Goal: Information Seeking & Learning: Learn about a topic

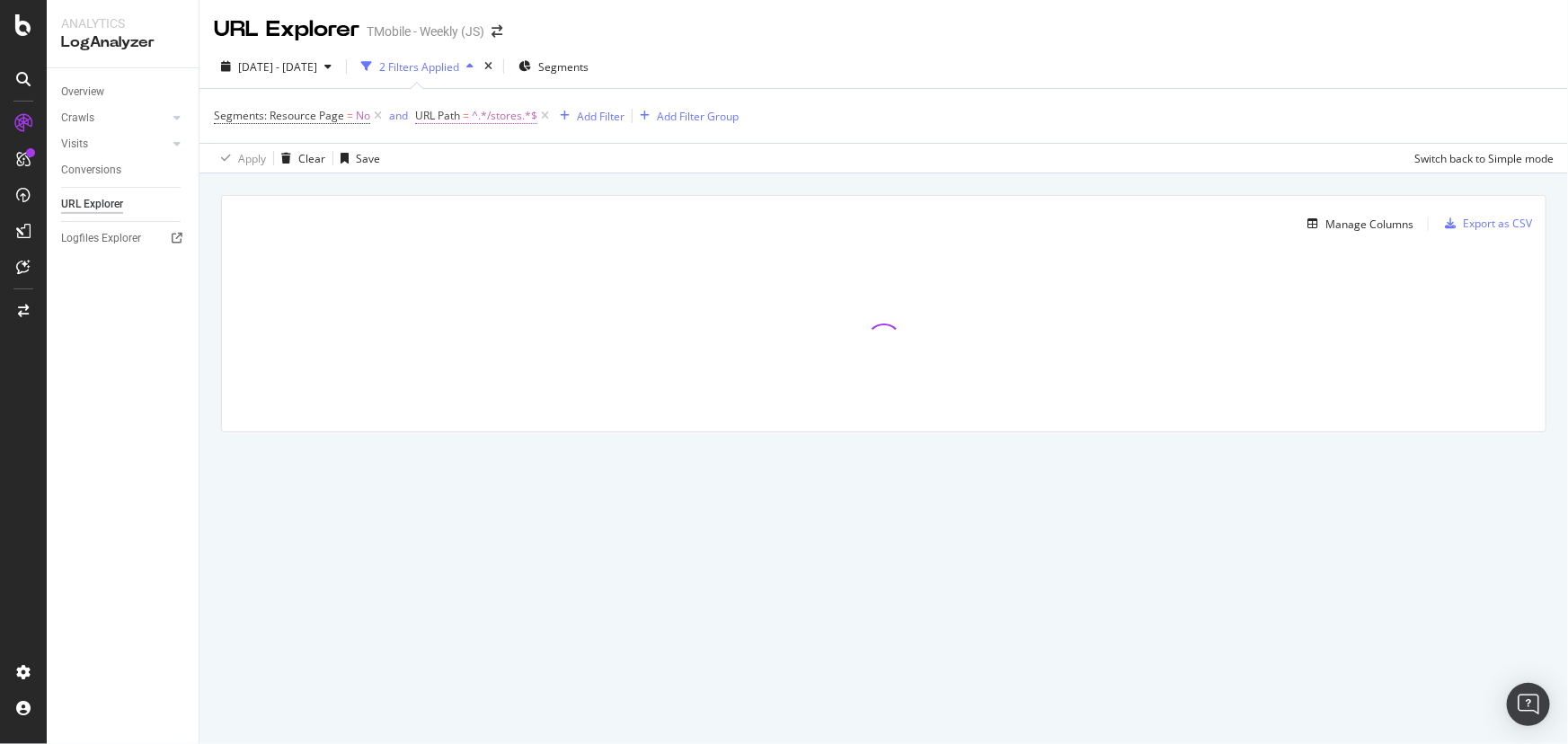
click at [479, 122] on span "^.*/stores.*$" at bounding box center [504, 116] width 66 height 26
click at [482, 188] on input "/stores" at bounding box center [515, 190] width 170 height 28
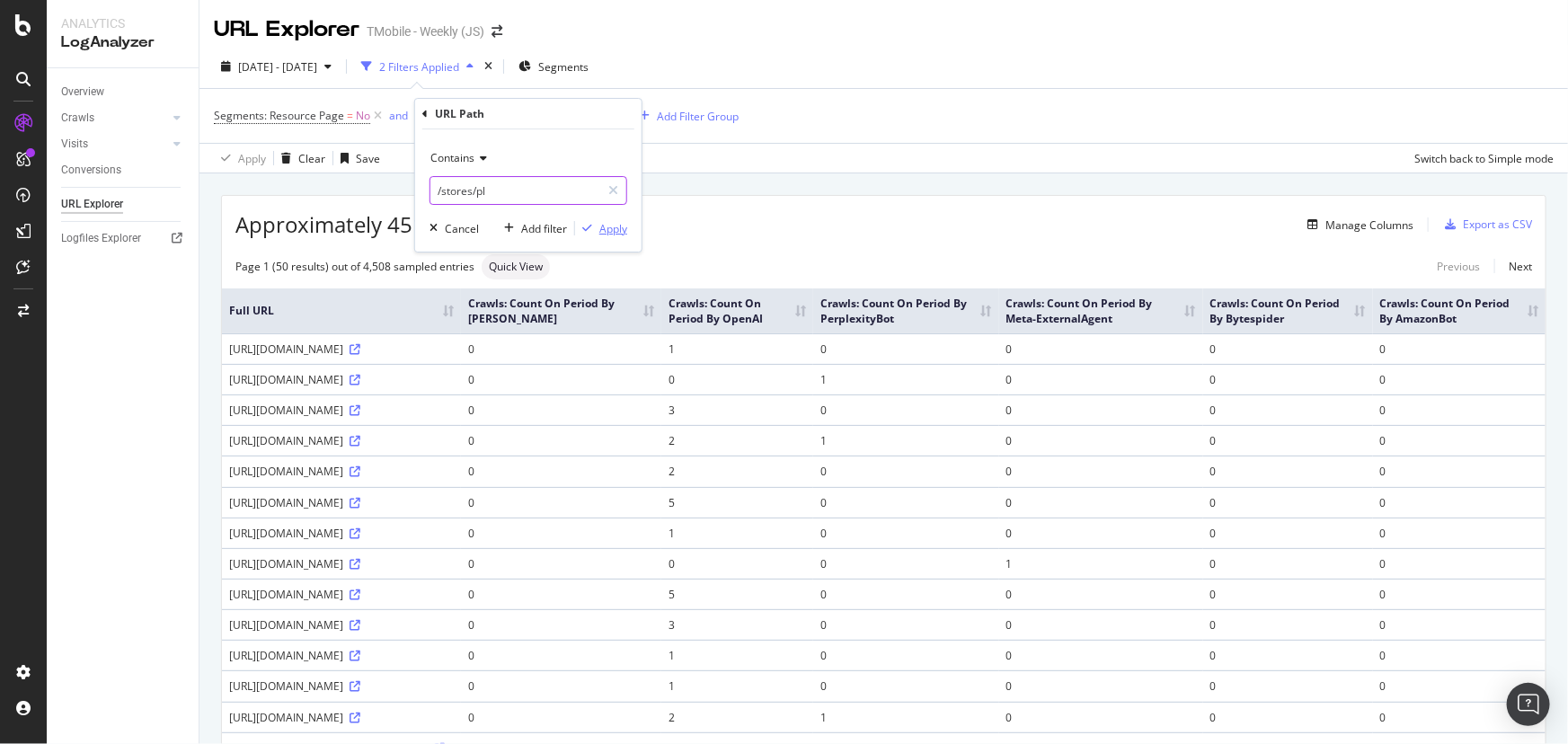
type input "/stores/pl"
click at [615, 229] on div "Apply" at bounding box center [613, 229] width 27 height 16
click at [609, 119] on div "Add Filter" at bounding box center [613, 116] width 48 height 16
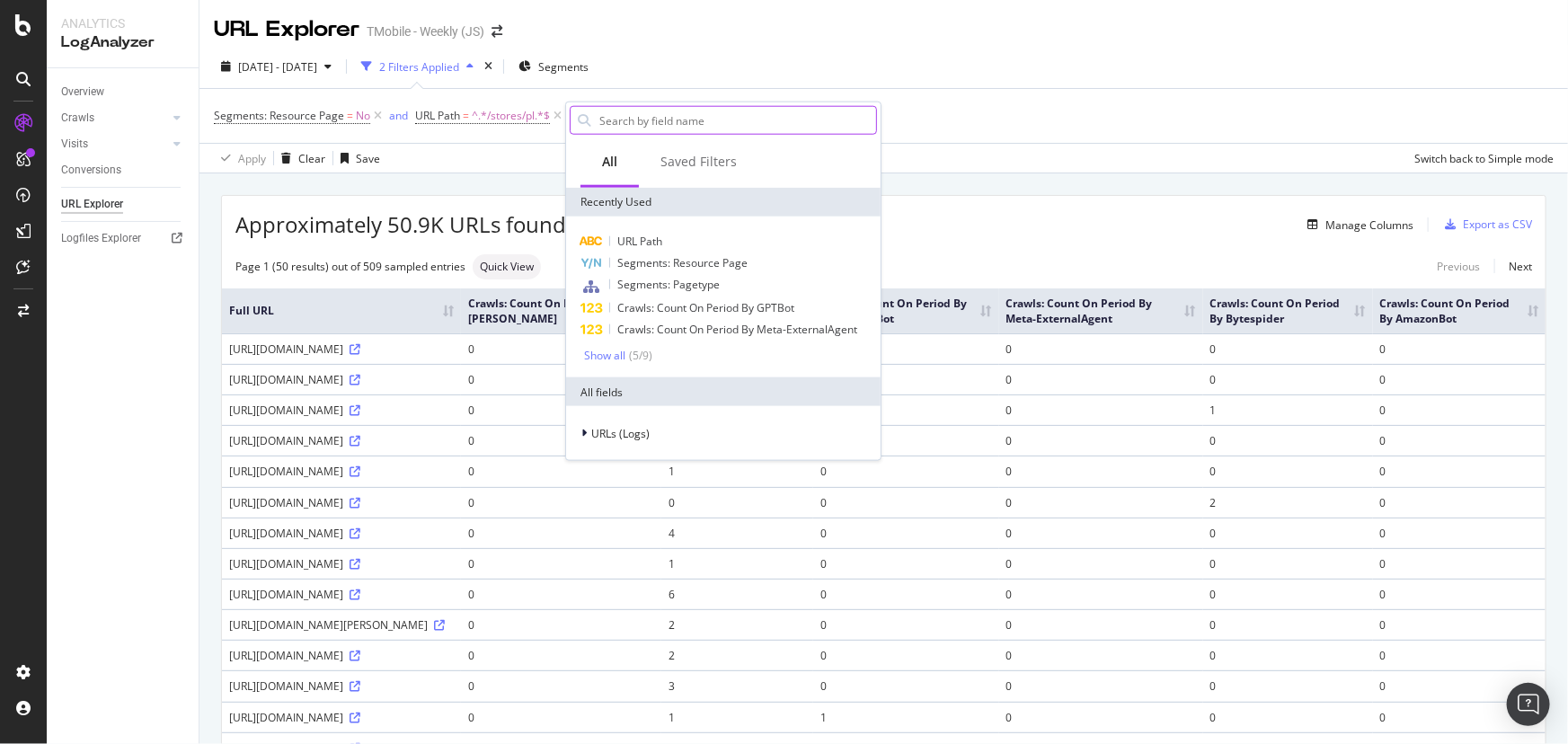
click at [658, 128] on input "text" at bounding box center [736, 120] width 279 height 27
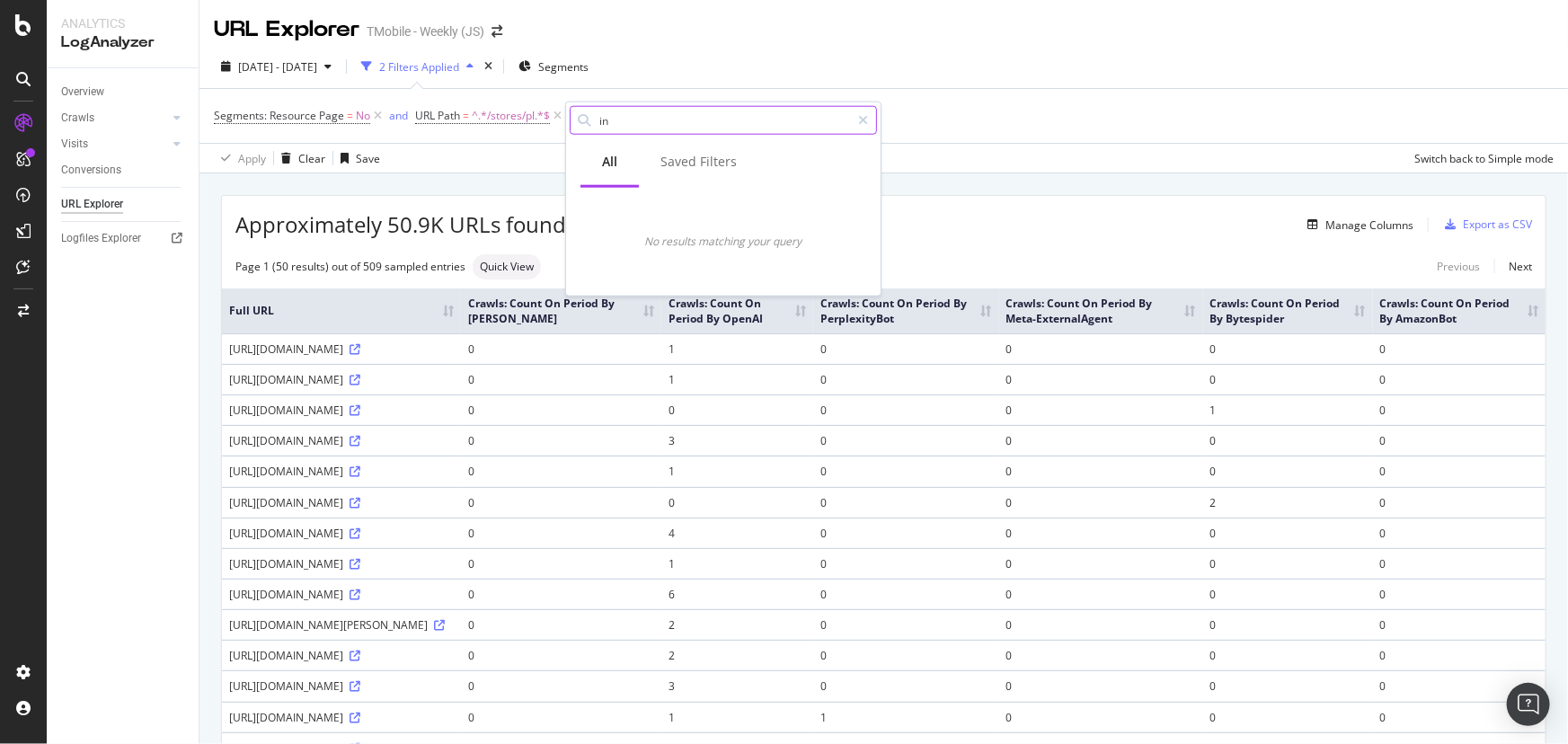
type input "i"
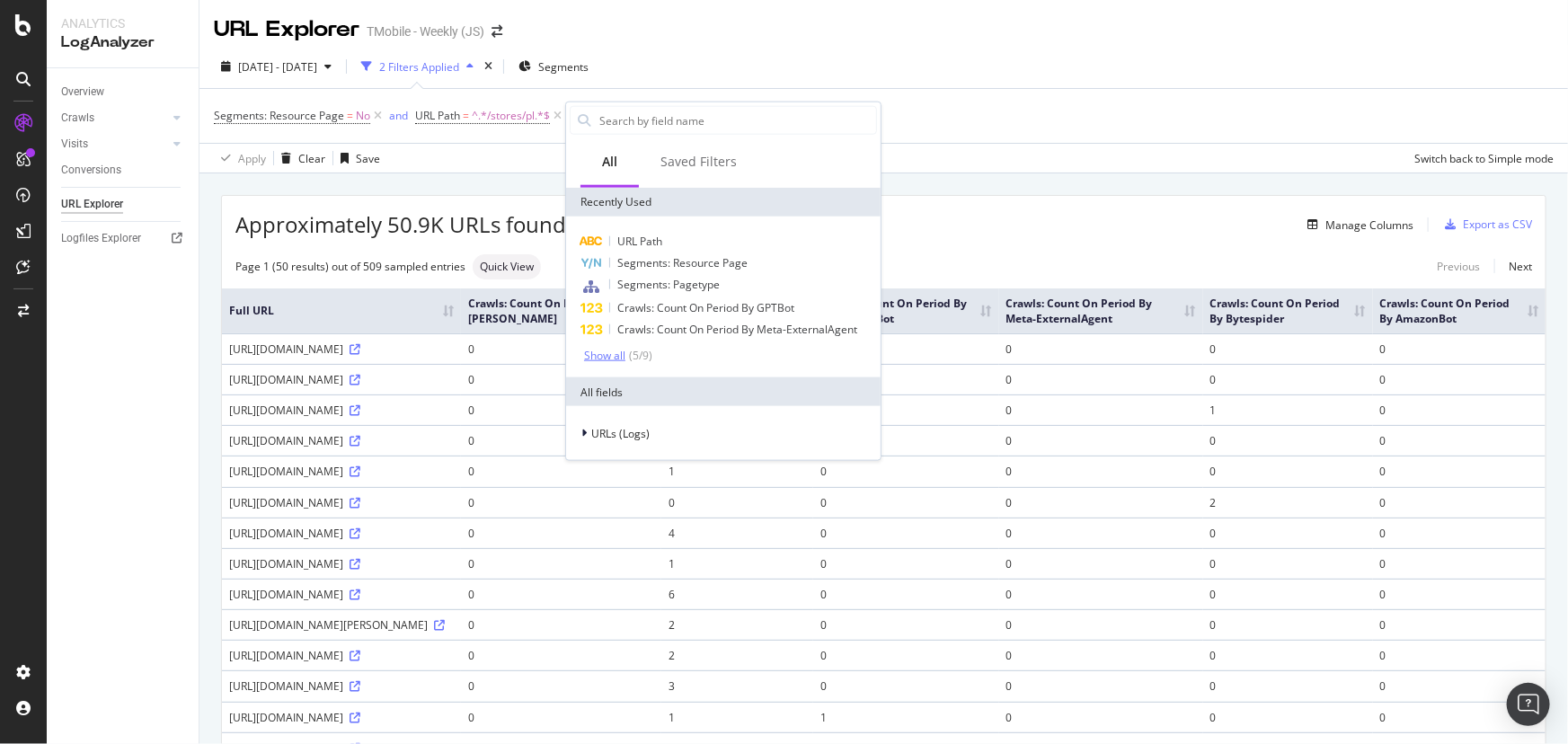
click at [603, 359] on div "Show all" at bounding box center [604, 355] width 41 height 13
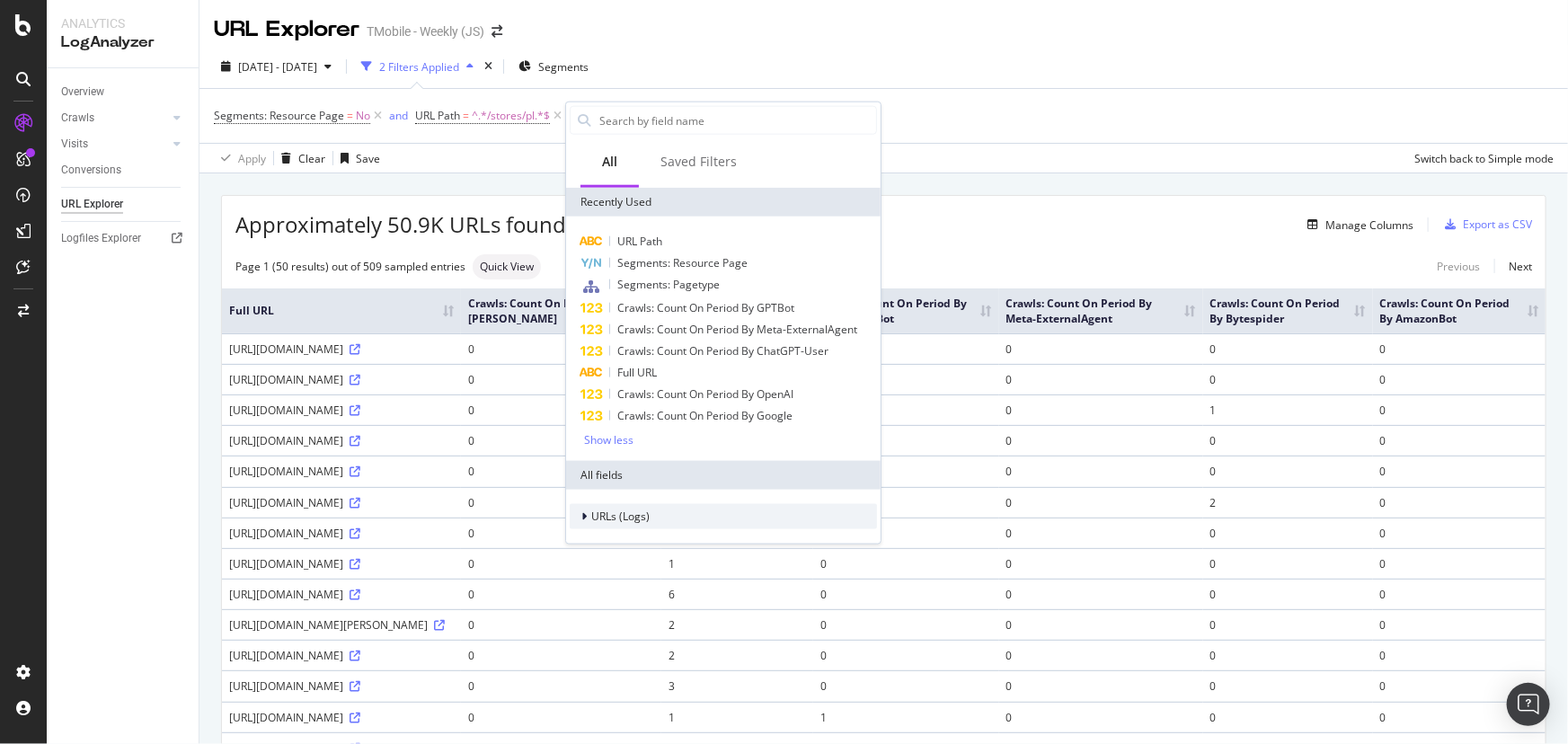
click at [607, 513] on span "URLs (Logs)" at bounding box center [620, 515] width 58 height 16
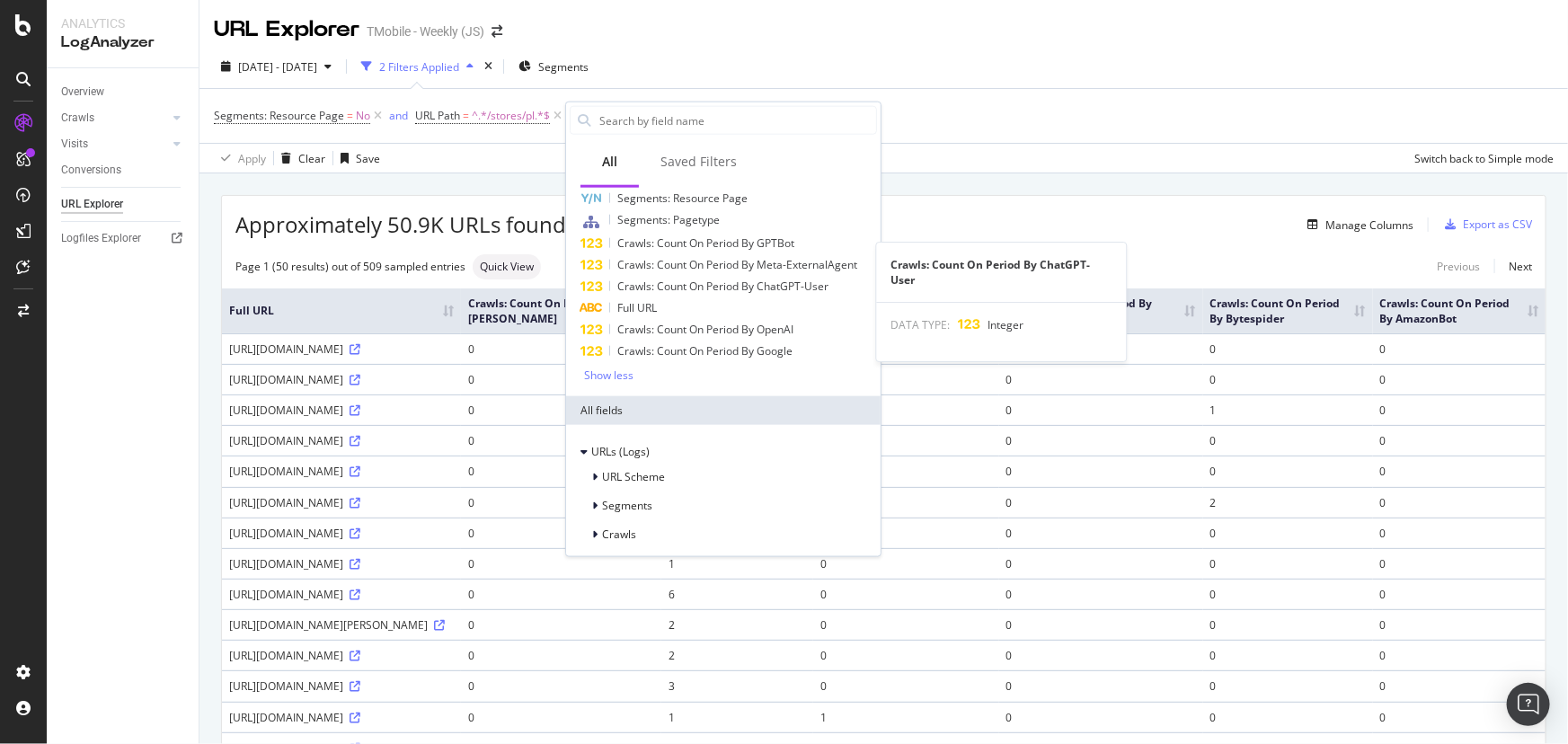
scroll to position [98, 0]
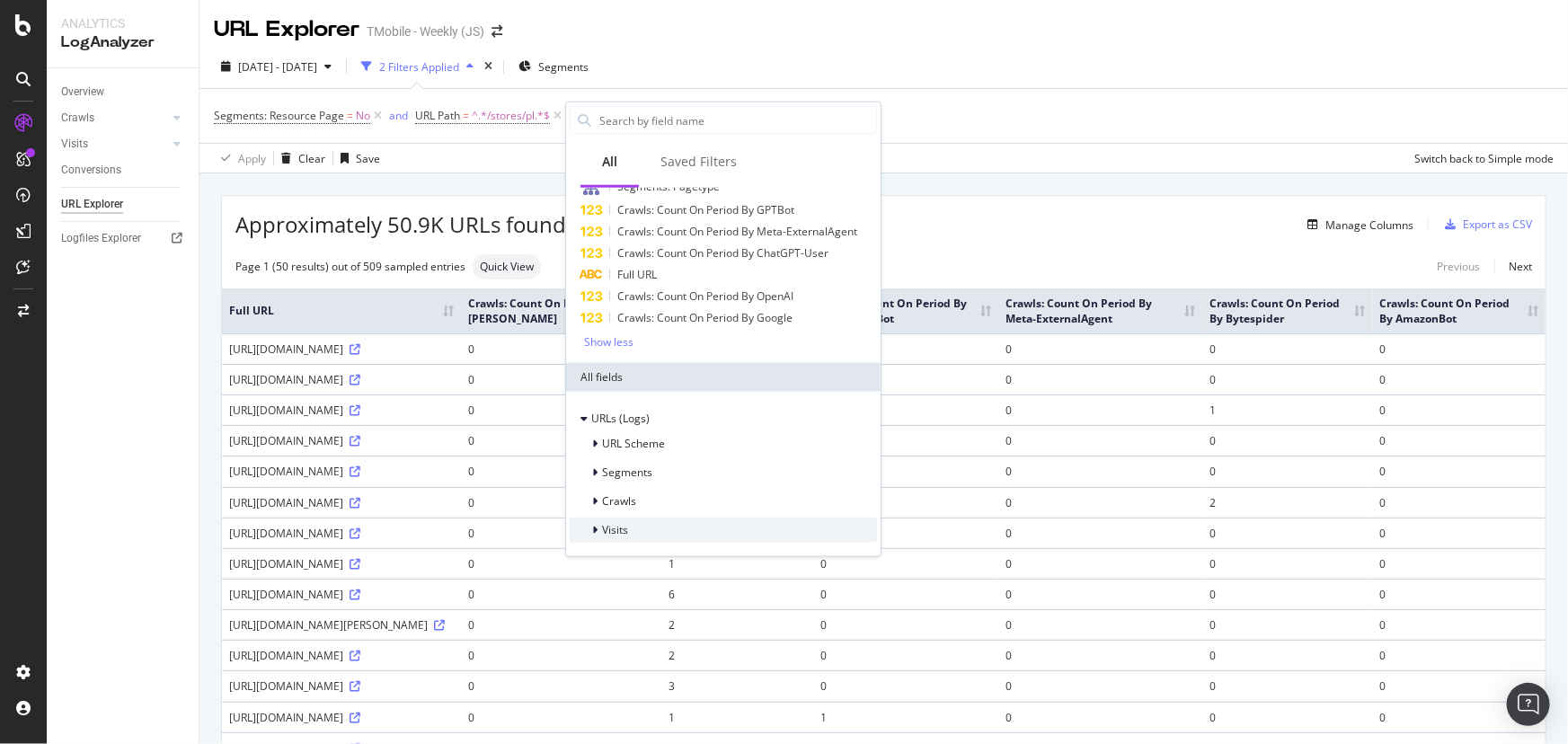
click at [617, 524] on span "Visits" at bounding box center [615, 529] width 26 height 16
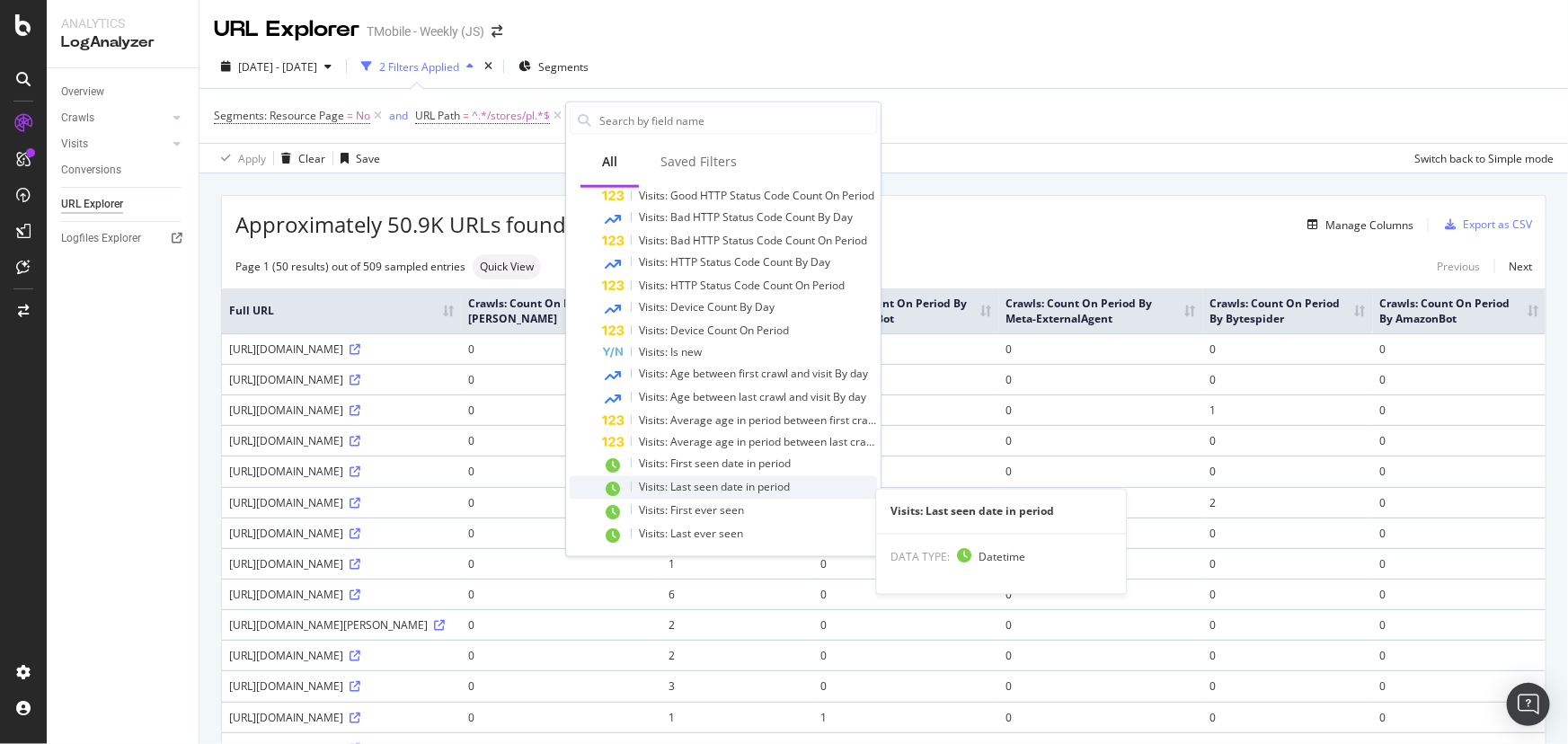
scroll to position [569, 0]
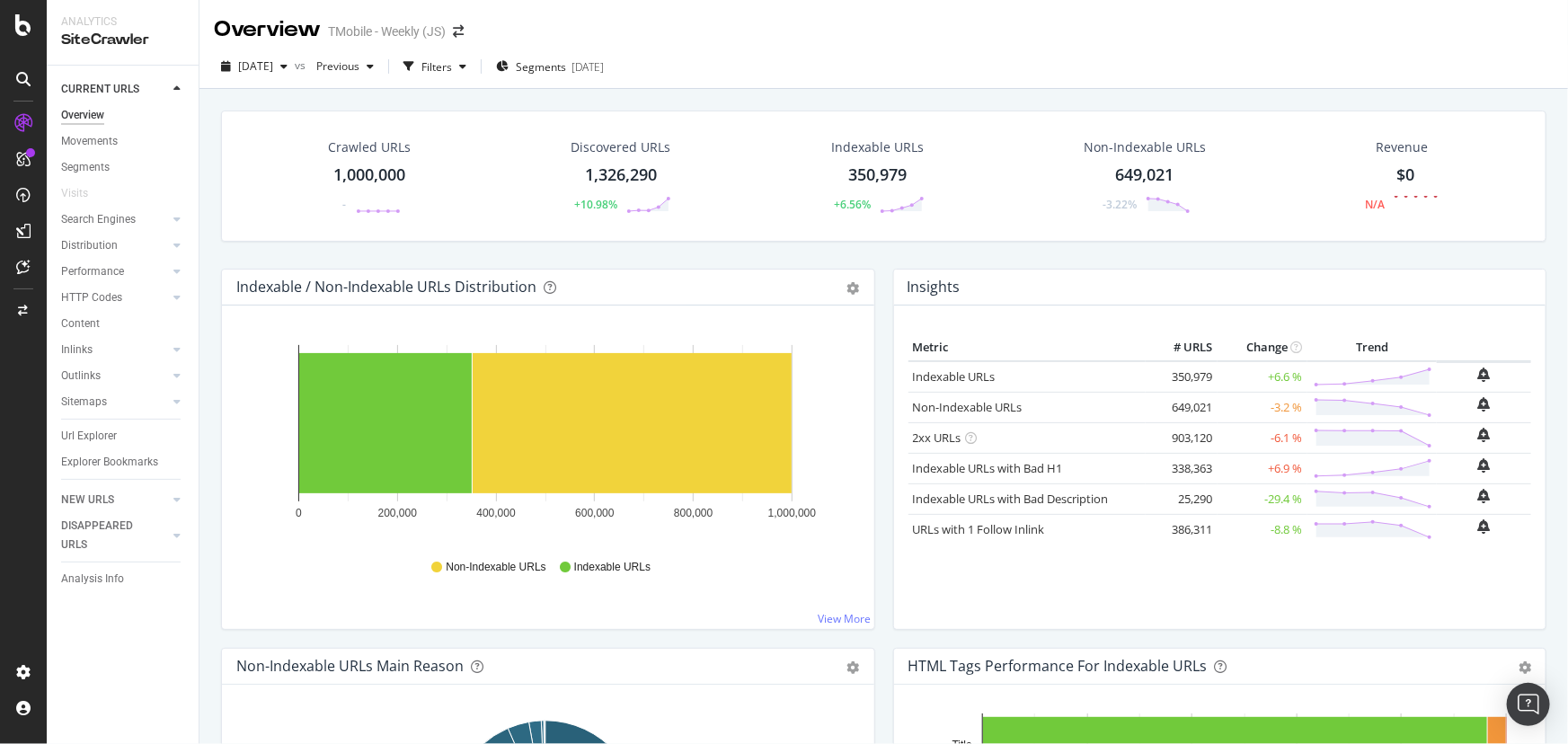
drag, startPoint x: 104, startPoint y: 429, endPoint x: 717, endPoint y: 352, distance: 617.8
click at [104, 429] on div "Url Explorer" at bounding box center [89, 436] width 56 height 19
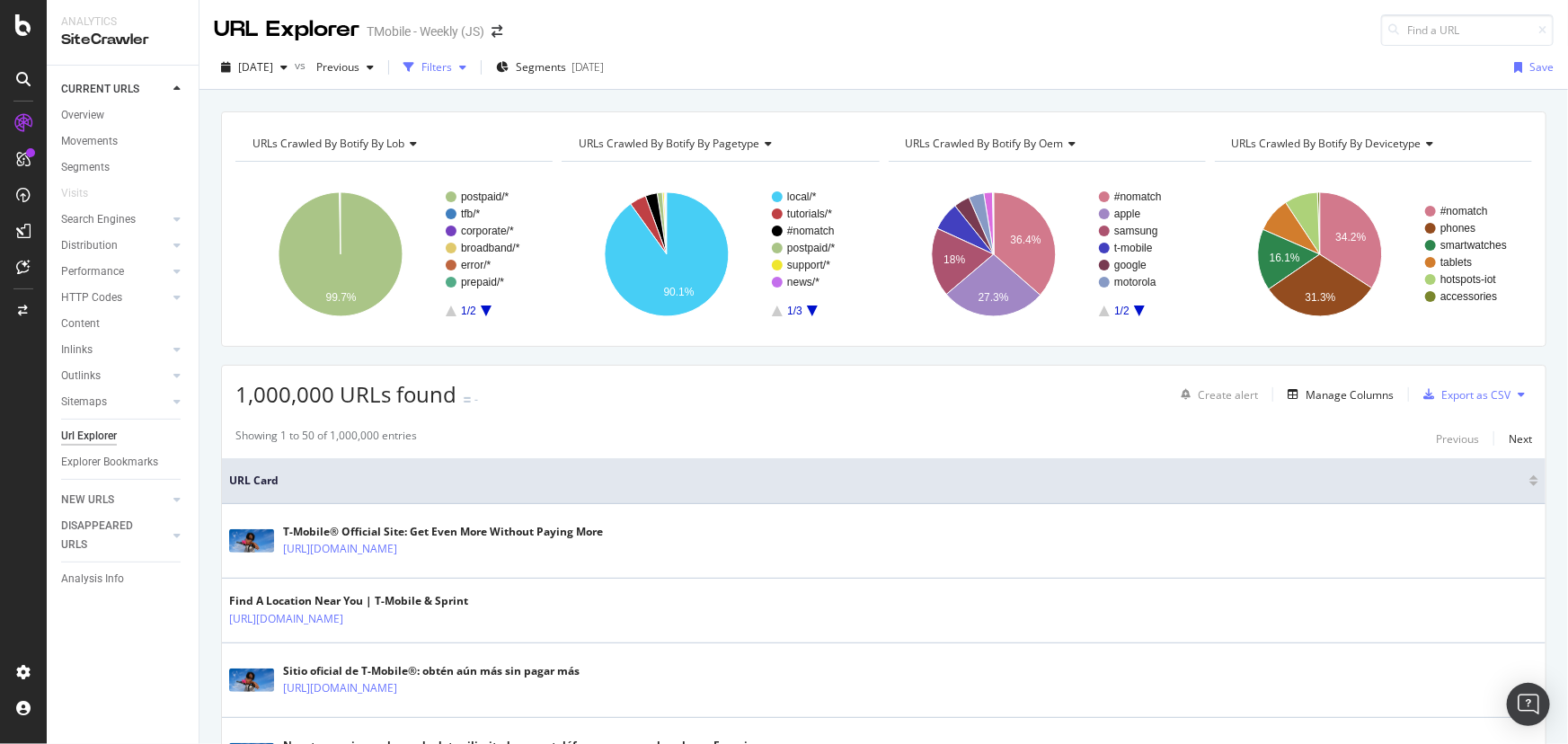
click at [452, 72] on div "Filters" at bounding box center [436, 67] width 30 height 16
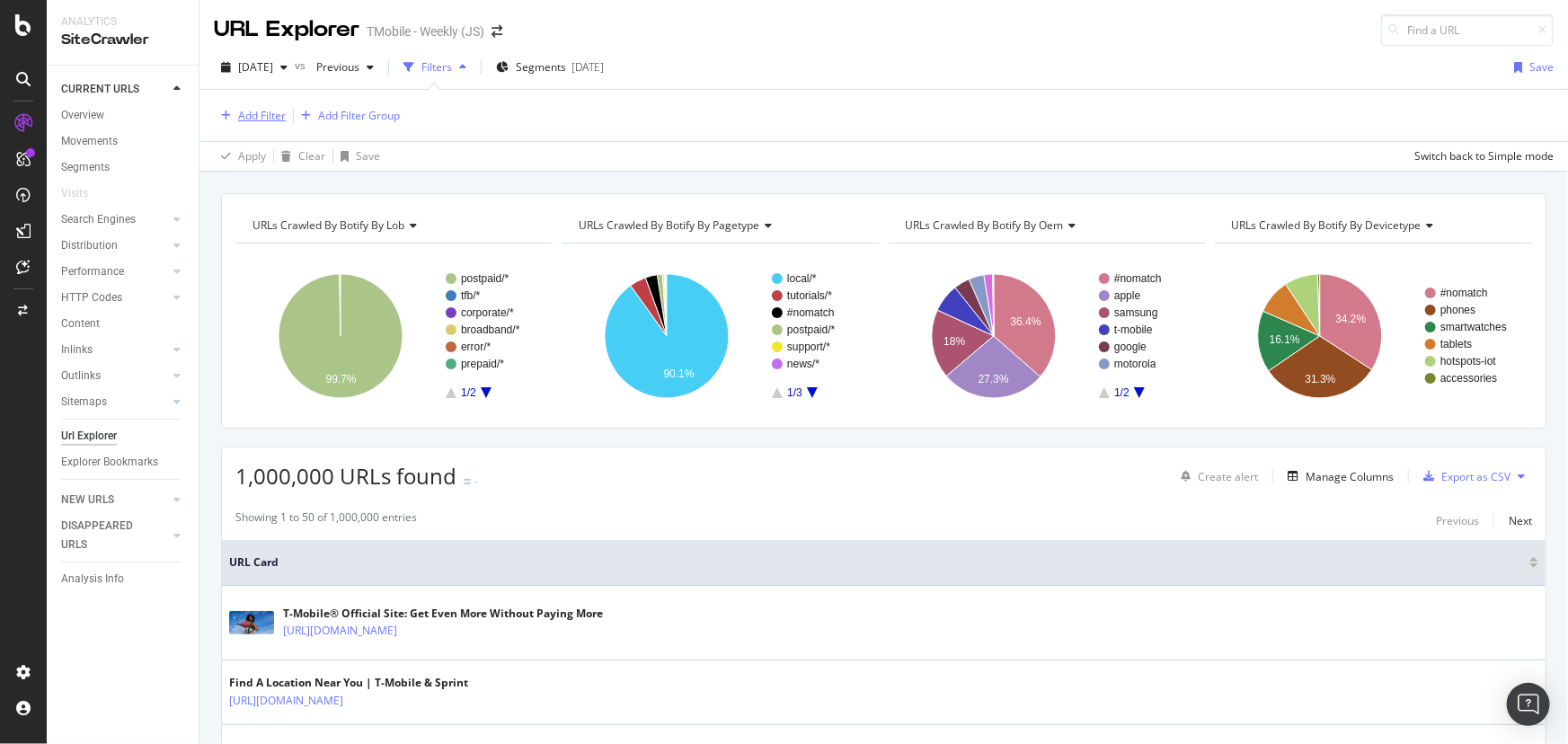
click at [262, 113] on div "Add Filter" at bounding box center [262, 115] width 48 height 16
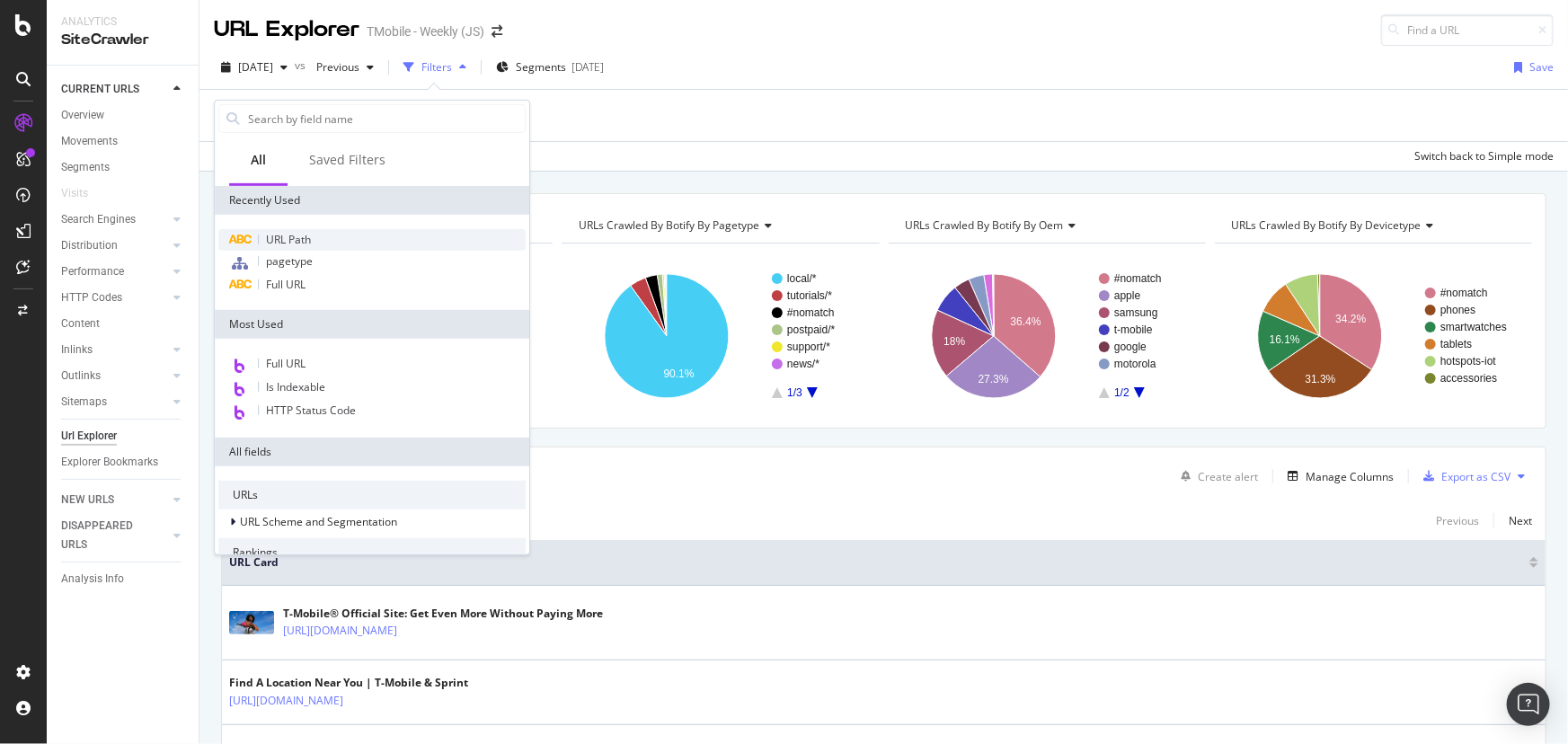
click at [266, 237] on span "URL Path" at bounding box center [288, 239] width 45 height 16
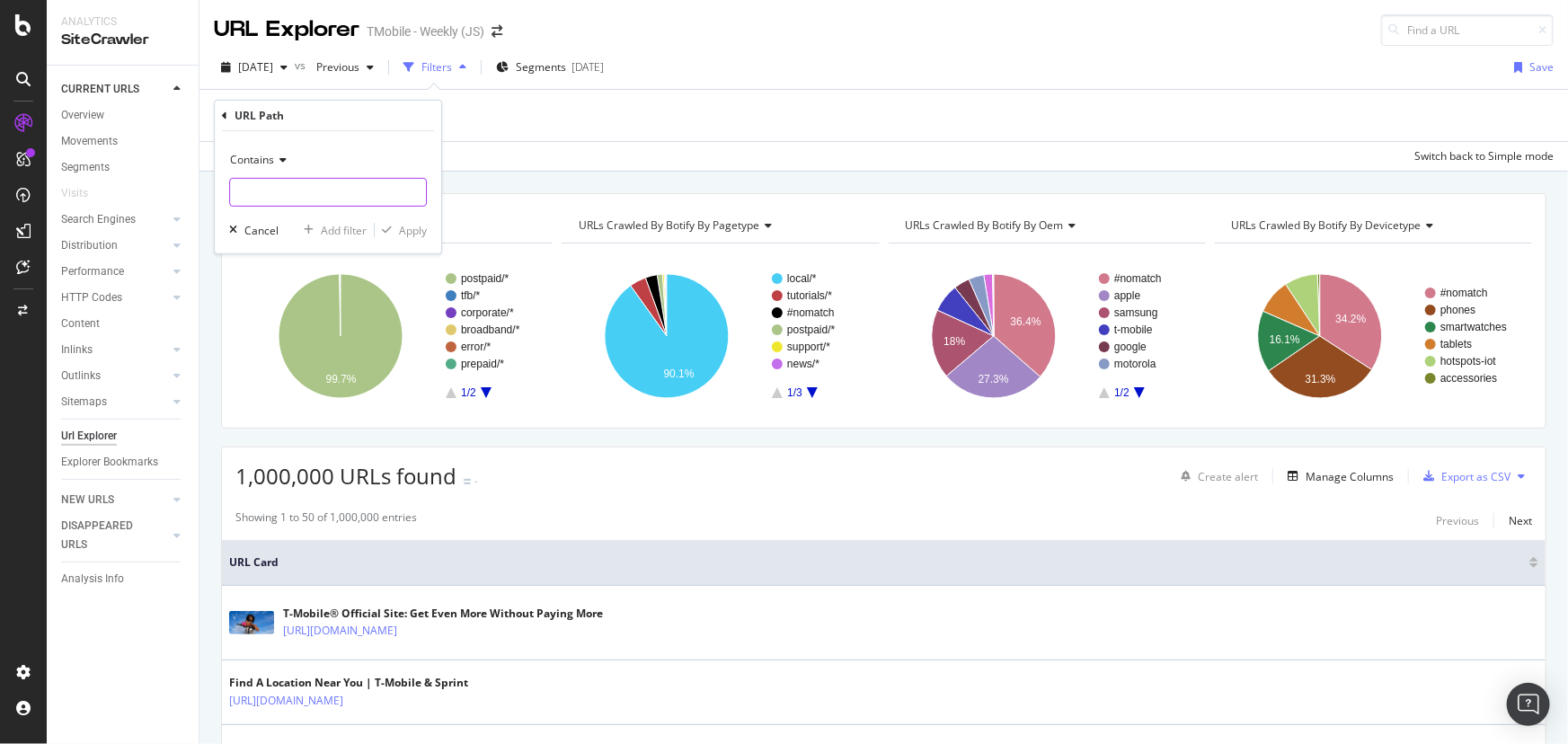
click at [334, 197] on input "text" at bounding box center [328, 192] width 196 height 28
type input "/stores/pl"
click at [415, 234] on div "Apply" at bounding box center [412, 229] width 27 height 16
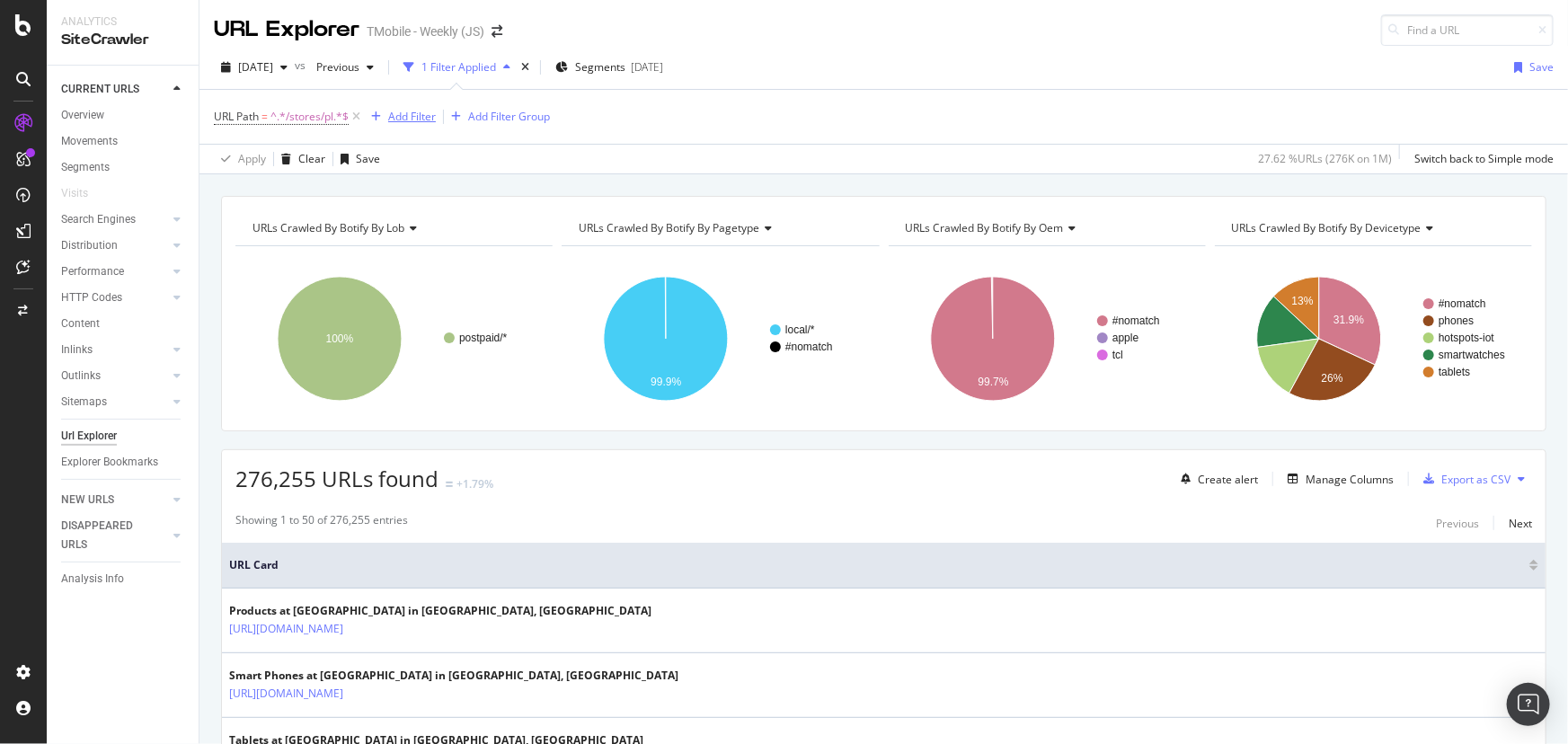
click at [414, 117] on div "Add Filter" at bounding box center [412, 116] width 48 height 16
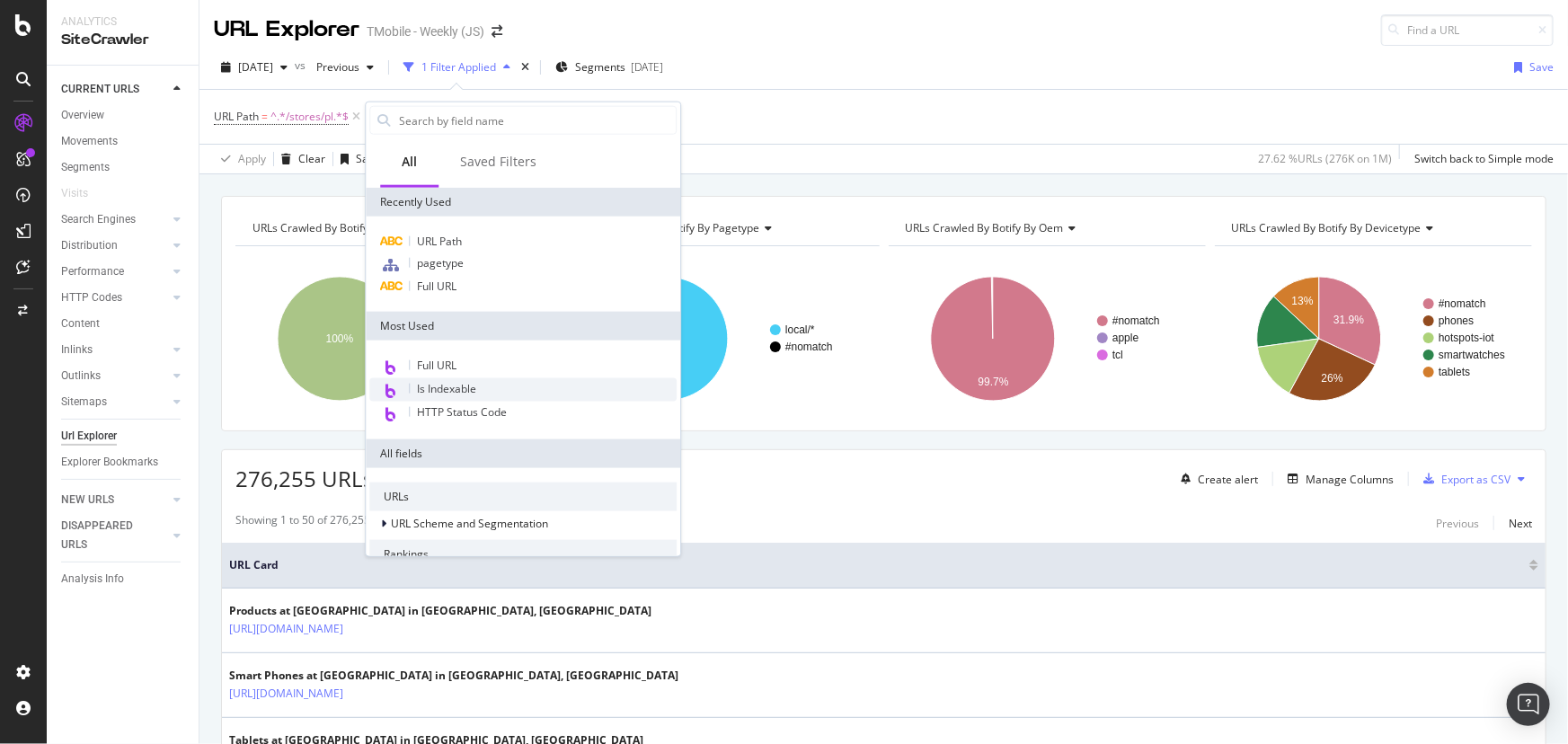
click at [440, 396] on div "Is Indexable" at bounding box center [523, 390] width 307 height 24
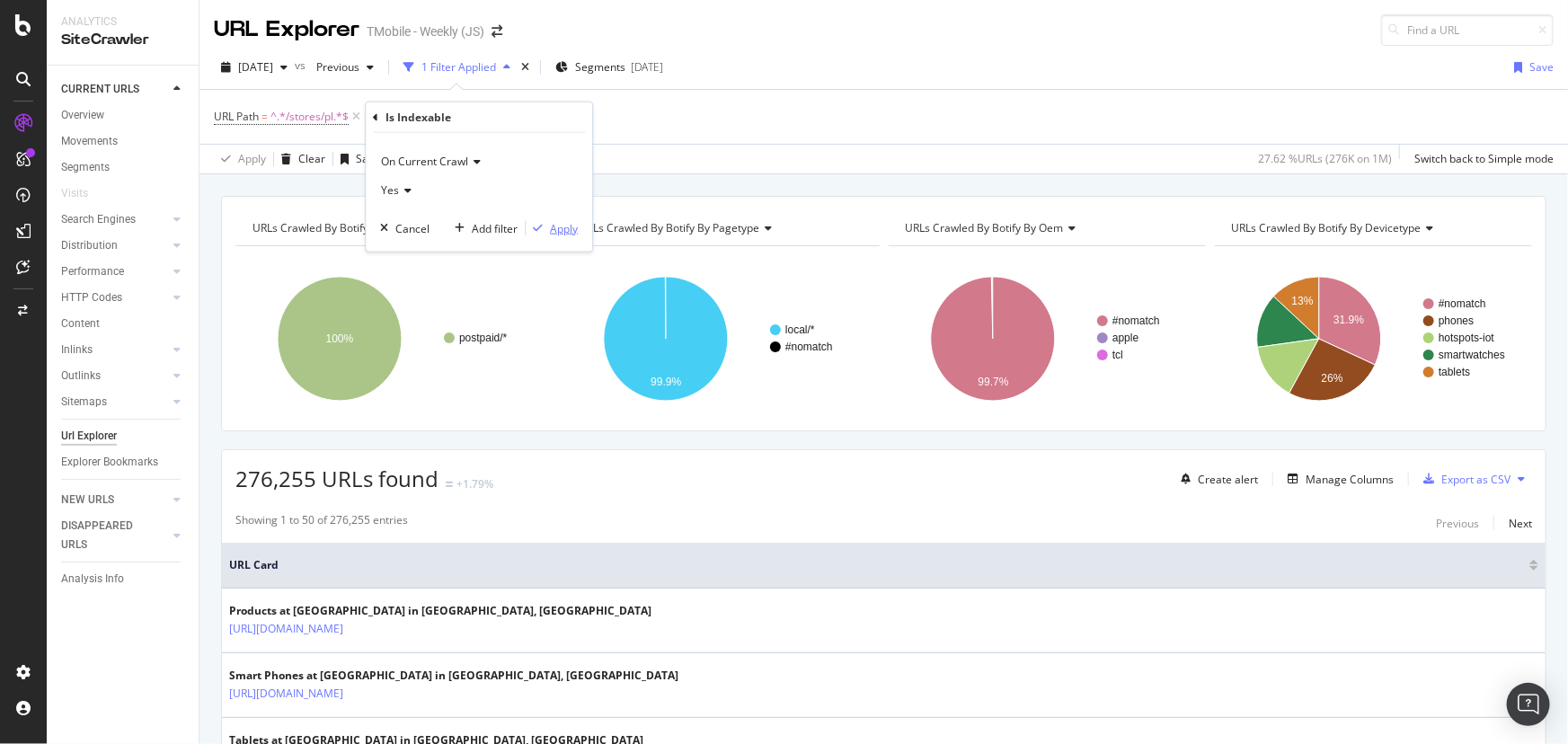
click at [558, 230] on div "Apply" at bounding box center [564, 228] width 27 height 16
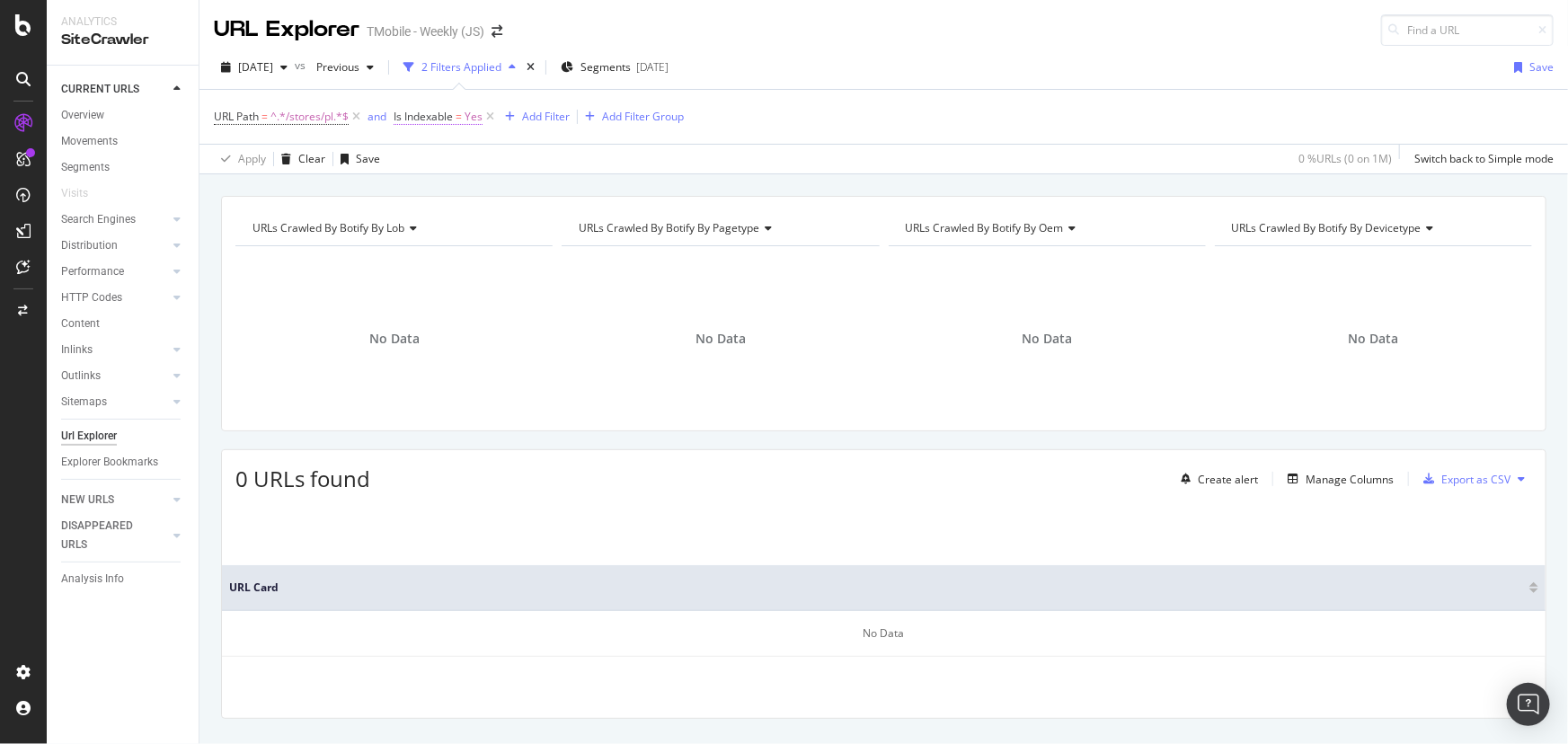
click at [473, 117] on span "Yes" at bounding box center [473, 117] width 18 height 26
click at [426, 191] on span "Yes" at bounding box center [419, 186] width 18 height 16
click at [422, 244] on span "No" at bounding box center [426, 247] width 15 height 16
click at [579, 229] on div "Apply" at bounding box center [593, 225] width 27 height 16
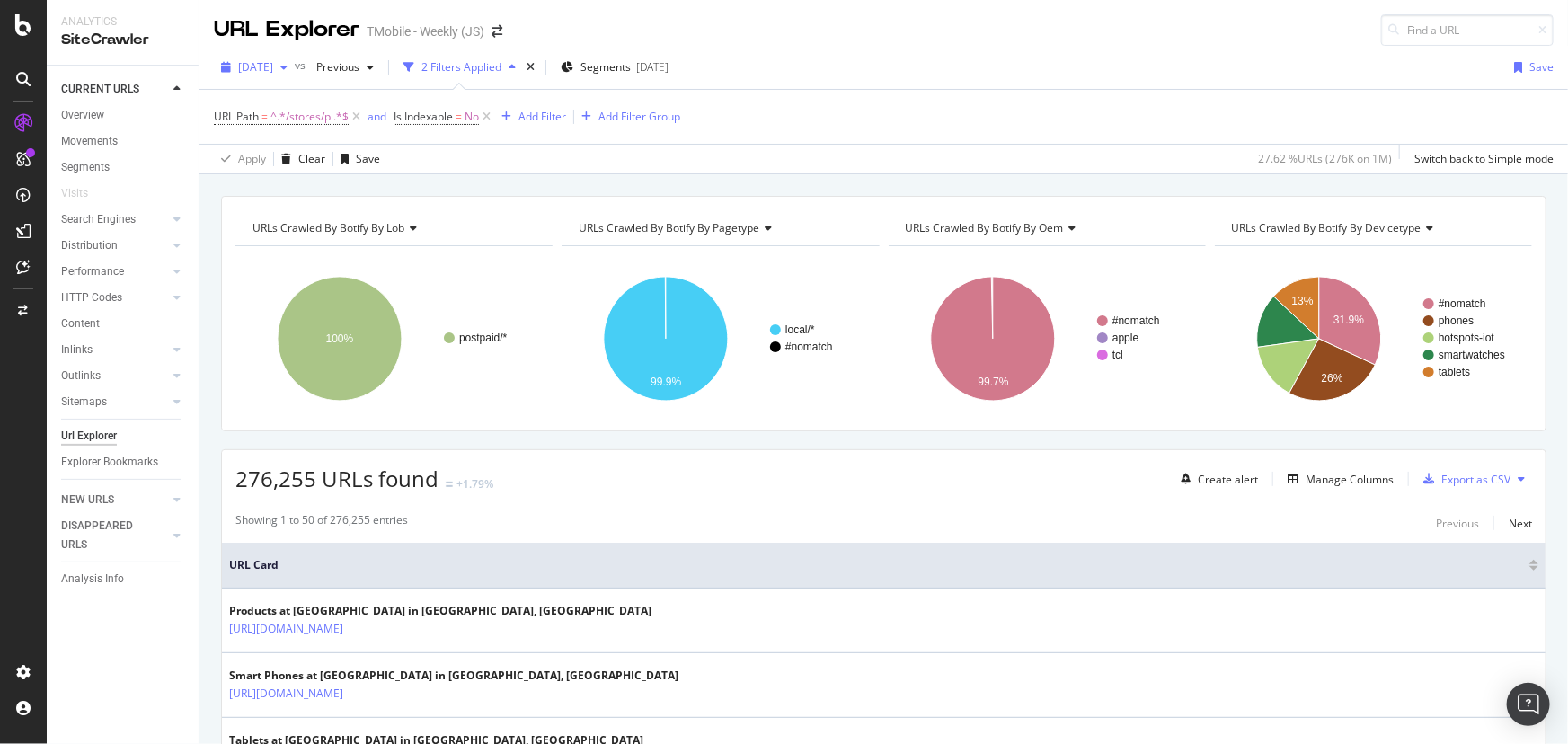
click at [273, 70] on span "[DATE]" at bounding box center [256, 67] width 35 height 16
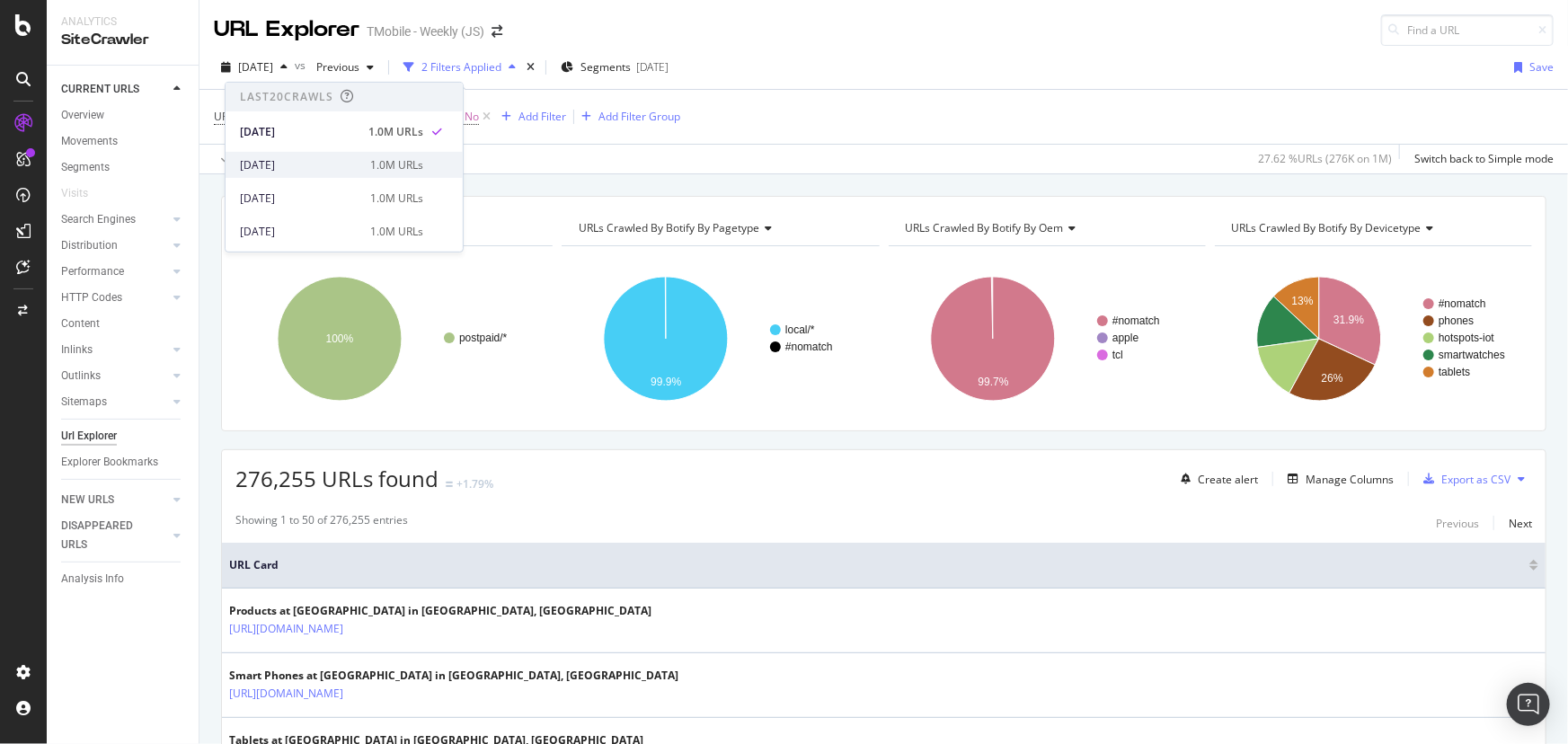
click at [277, 162] on div "2025 Sep. 12th" at bounding box center [299, 165] width 120 height 16
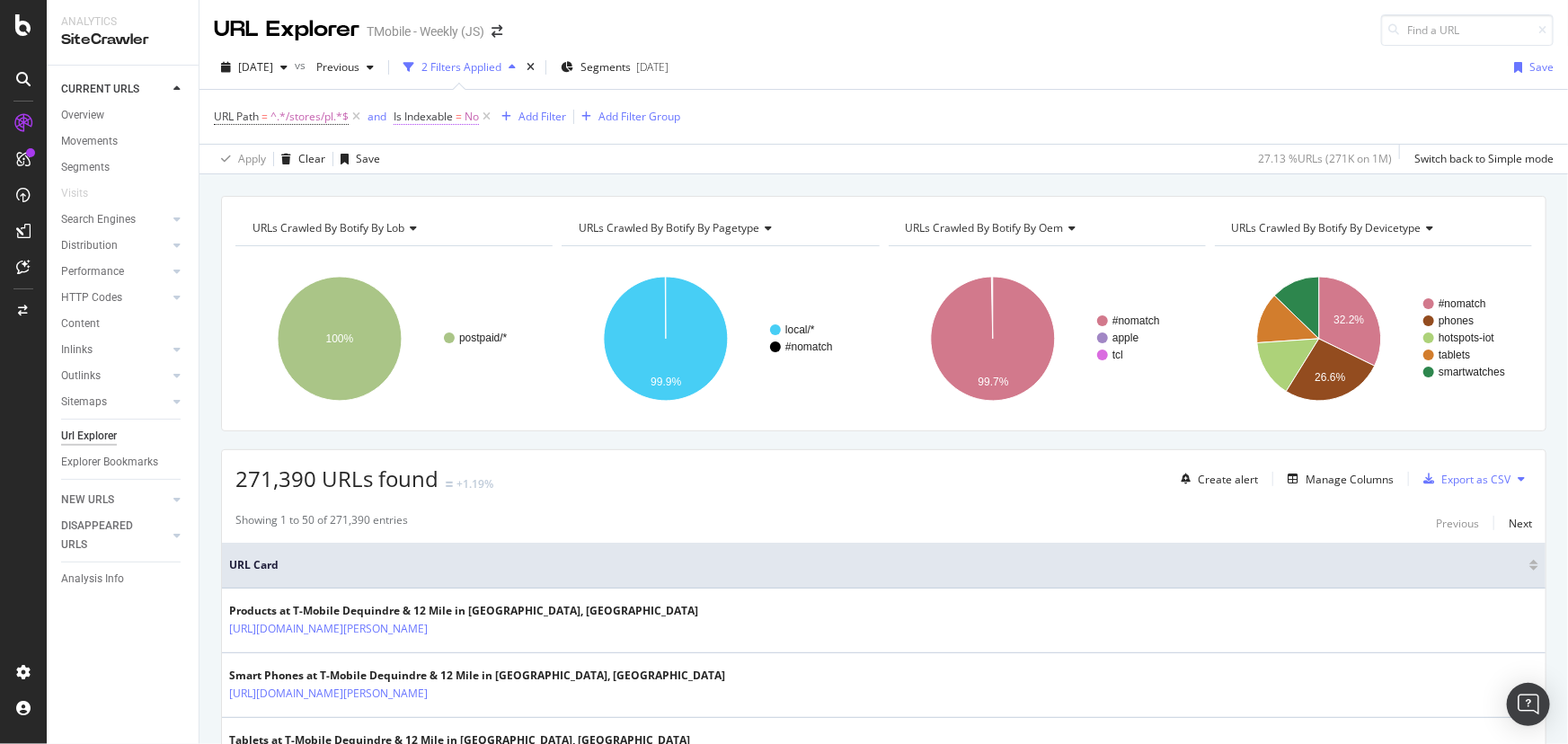
click at [466, 123] on span "No" at bounding box center [471, 117] width 15 height 26
click at [431, 190] on icon at bounding box center [431, 187] width 13 height 11
click at [450, 160] on span "On Current Crawl" at bounding box center [453, 157] width 87 height 16
click at [598, 126] on div "Is Indexable" at bounding box center [508, 113] width 212 height 30
click at [444, 180] on div "No" at bounding box center [508, 186] width 197 height 28
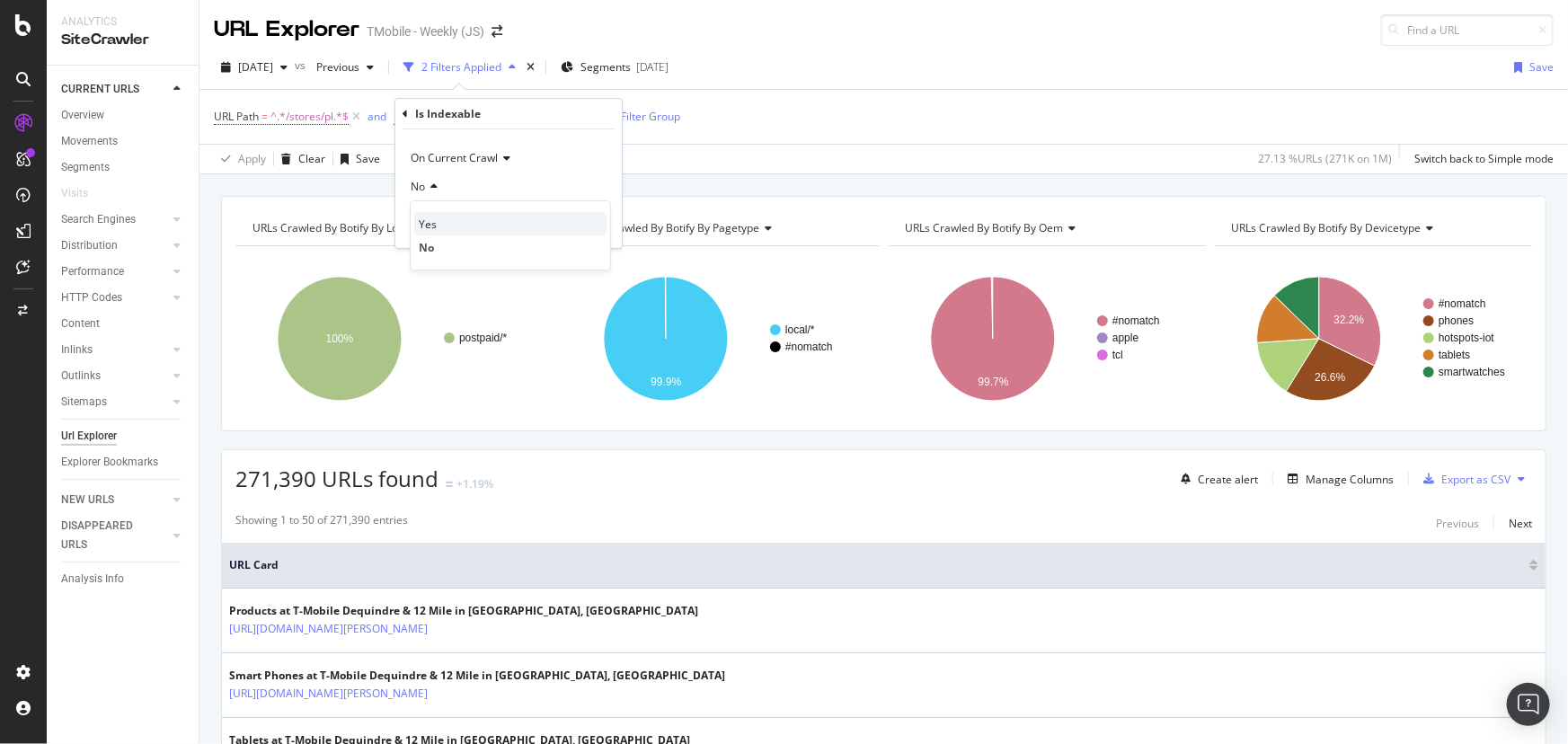
click at [421, 224] on span "Yes" at bounding box center [428, 224] width 18 height 16
click at [591, 224] on div "Apply" at bounding box center [593, 225] width 27 height 16
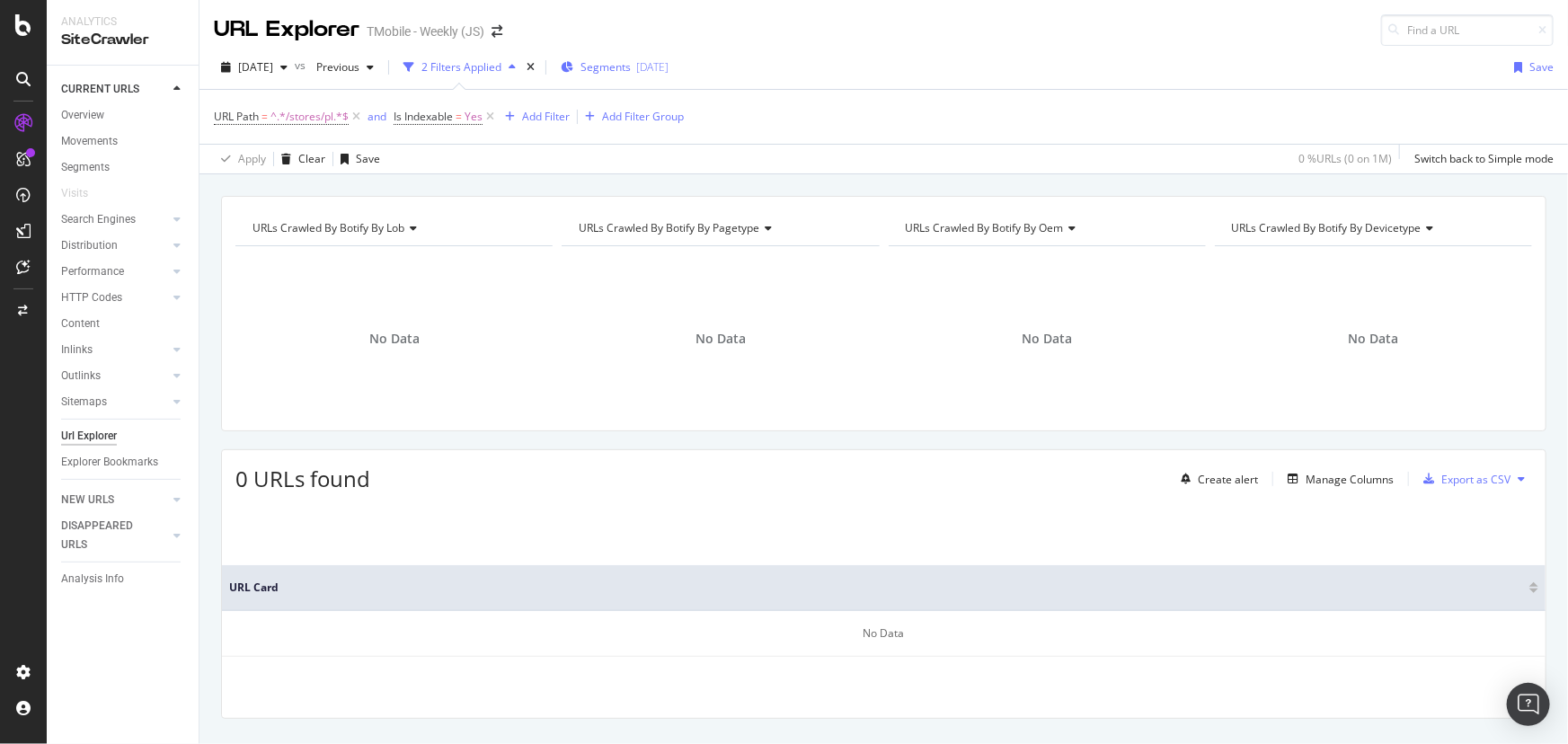
click at [630, 66] on span "Segments" at bounding box center [605, 67] width 50 height 16
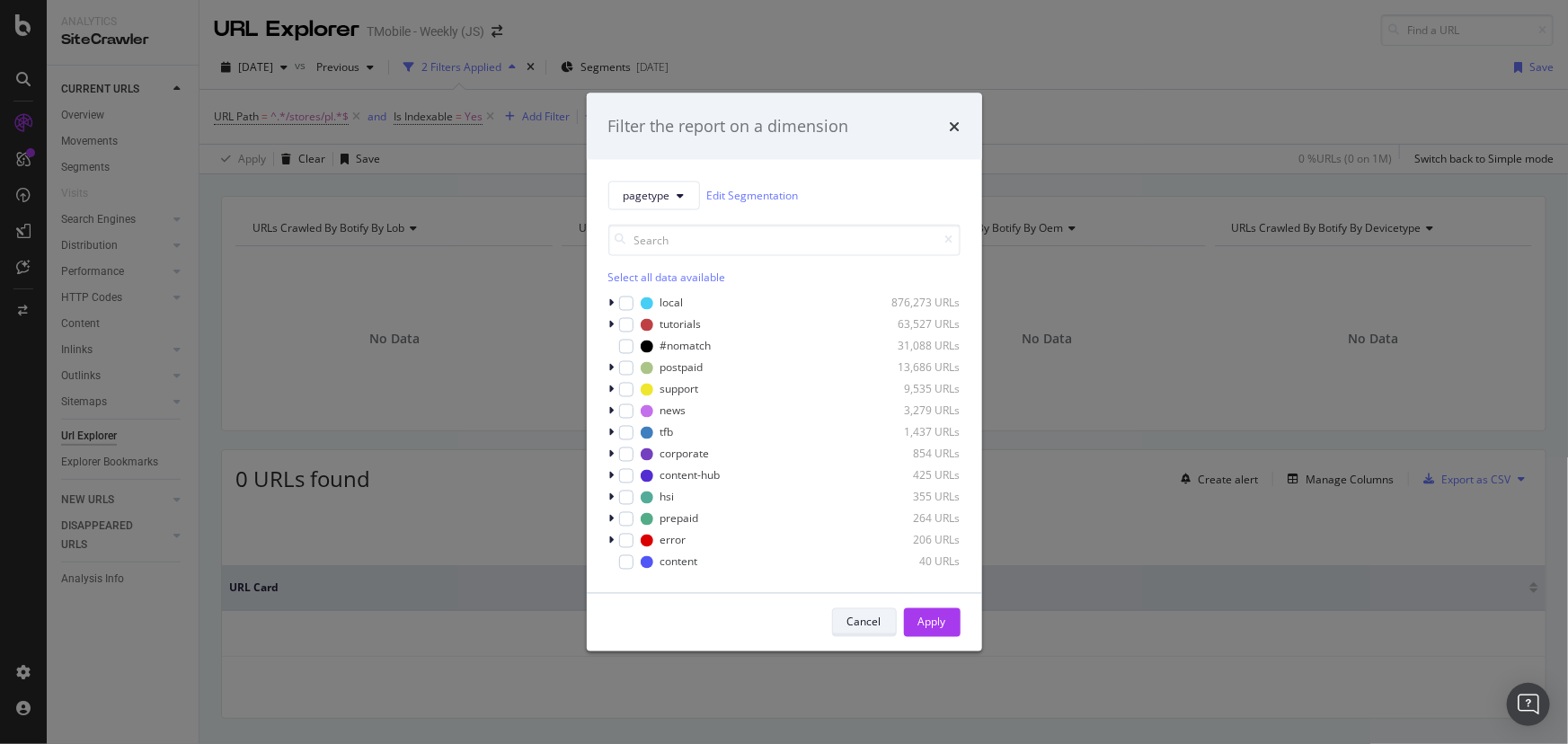
click at [871, 624] on div "Cancel" at bounding box center [863, 622] width 34 height 16
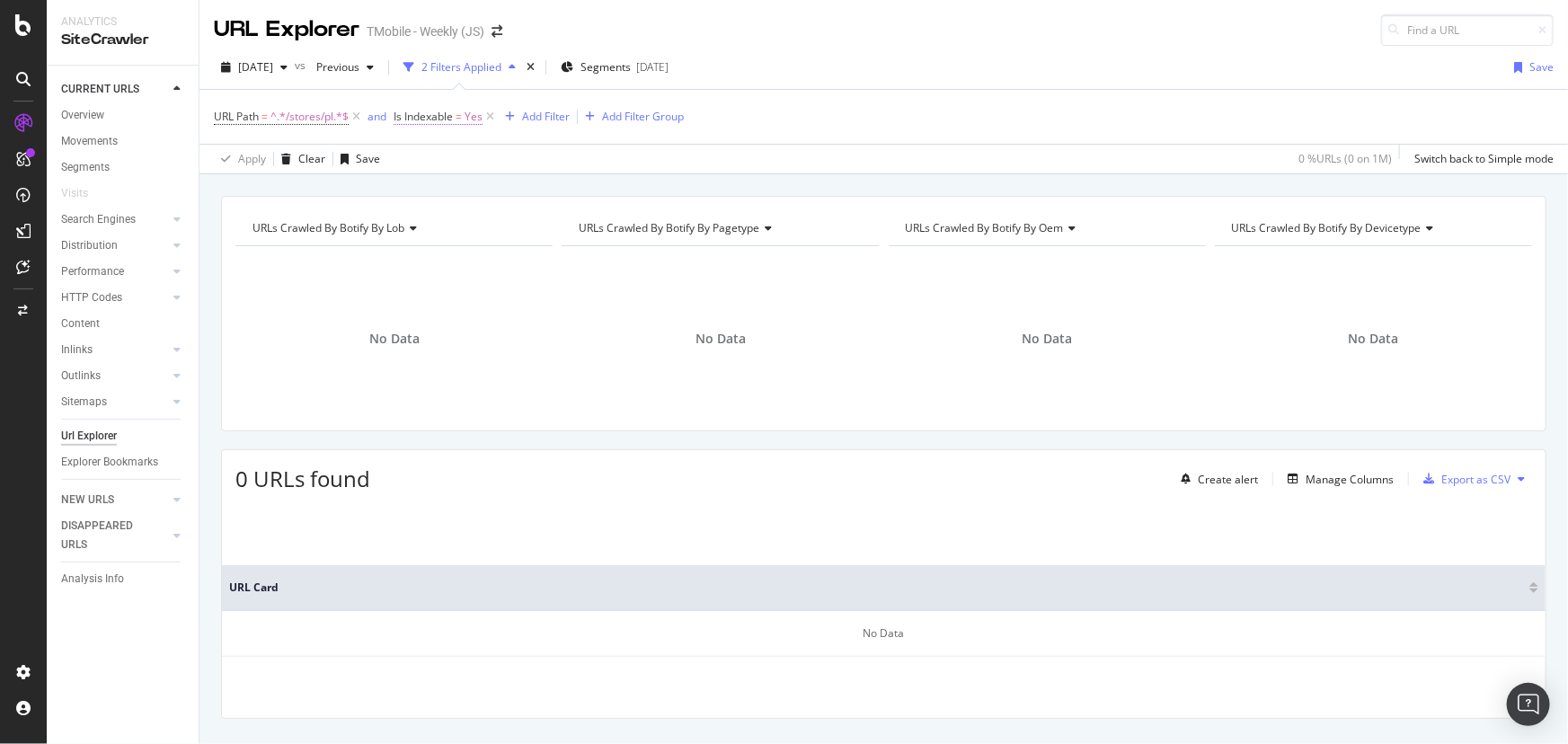
click at [472, 117] on span "Yes" at bounding box center [473, 117] width 18 height 26
click at [443, 190] on div "Yes" at bounding box center [508, 186] width 197 height 28
click at [429, 247] on span "No" at bounding box center [426, 247] width 15 height 16
click at [588, 218] on div "Apply" at bounding box center [593, 225] width 27 height 16
